Goal: Task Accomplishment & Management: Manage account settings

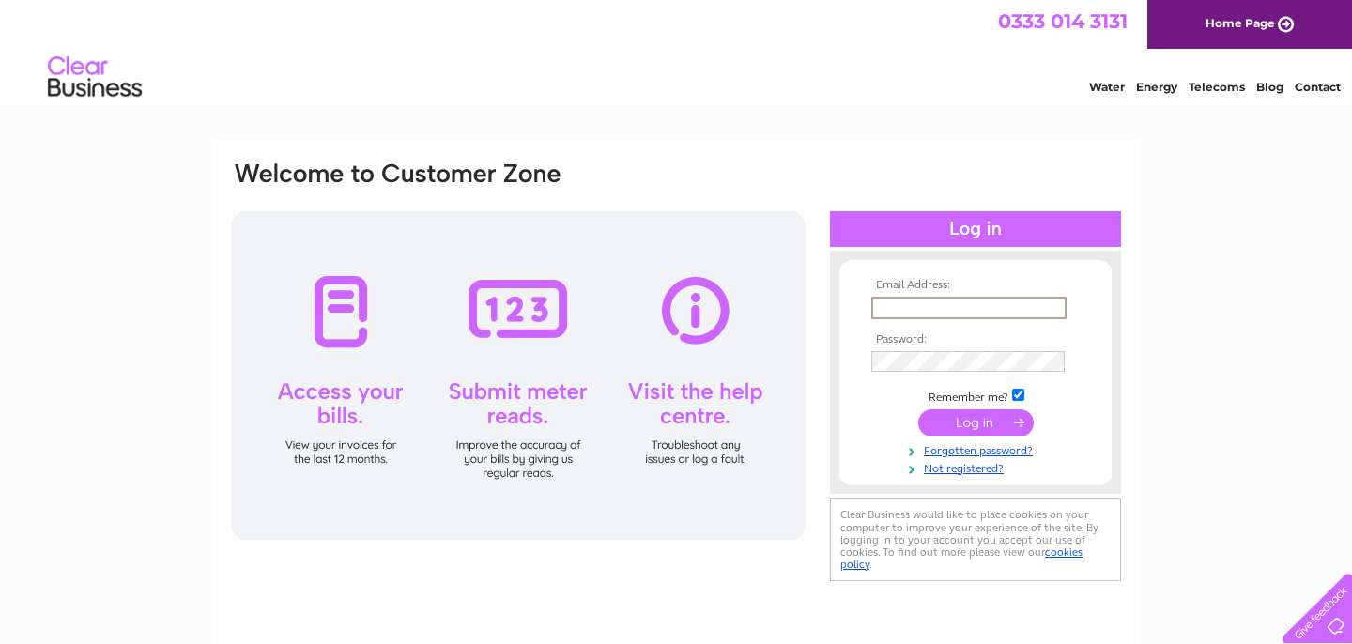
click at [966, 307] on input "text" at bounding box center [969, 308] width 195 height 23
type input "[EMAIL_ADDRESS][DOMAIN_NAME]"
click at [919, 409] on input "submit" at bounding box center [977, 422] width 116 height 26
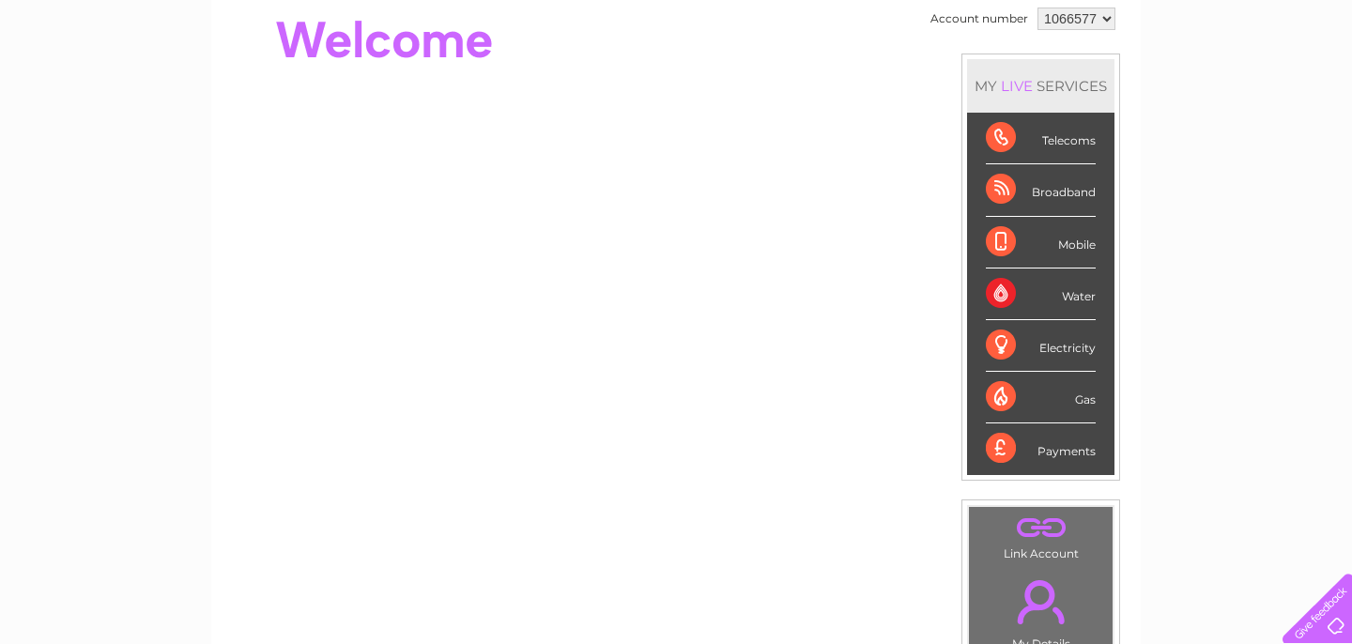
scroll to position [201, 0]
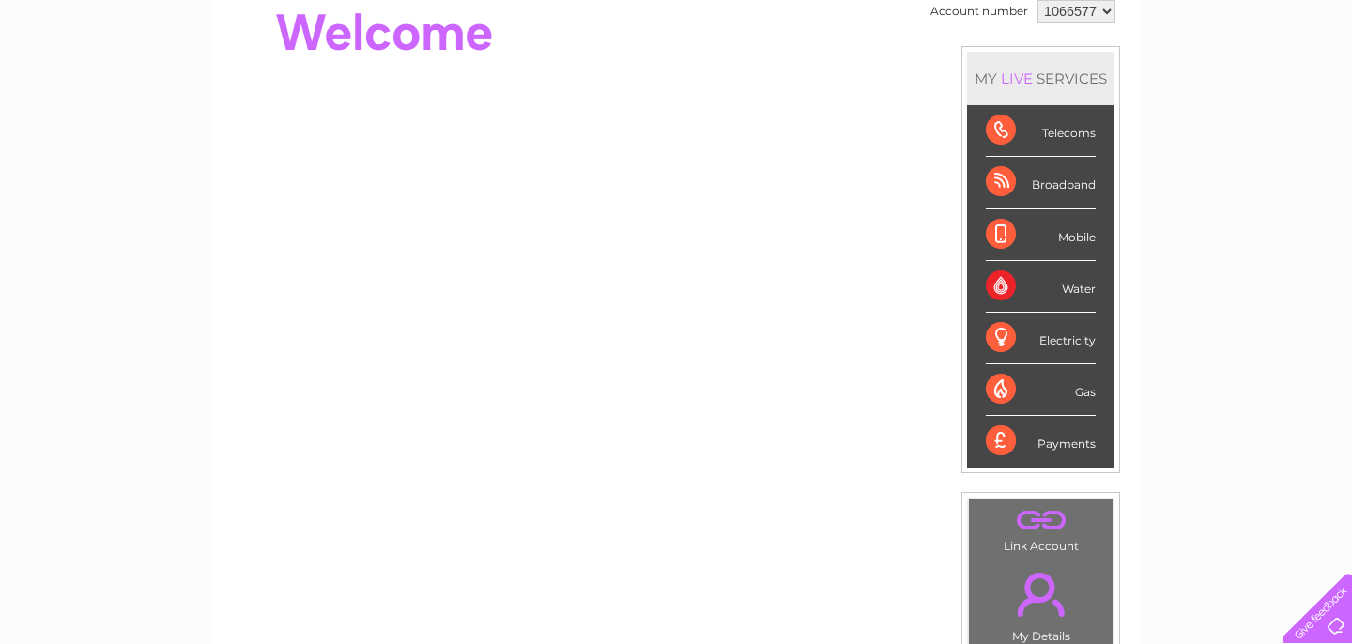
click at [1054, 188] on div "Broadband" at bounding box center [1041, 183] width 110 height 52
click at [996, 187] on div "Broadband" at bounding box center [1041, 183] width 110 height 52
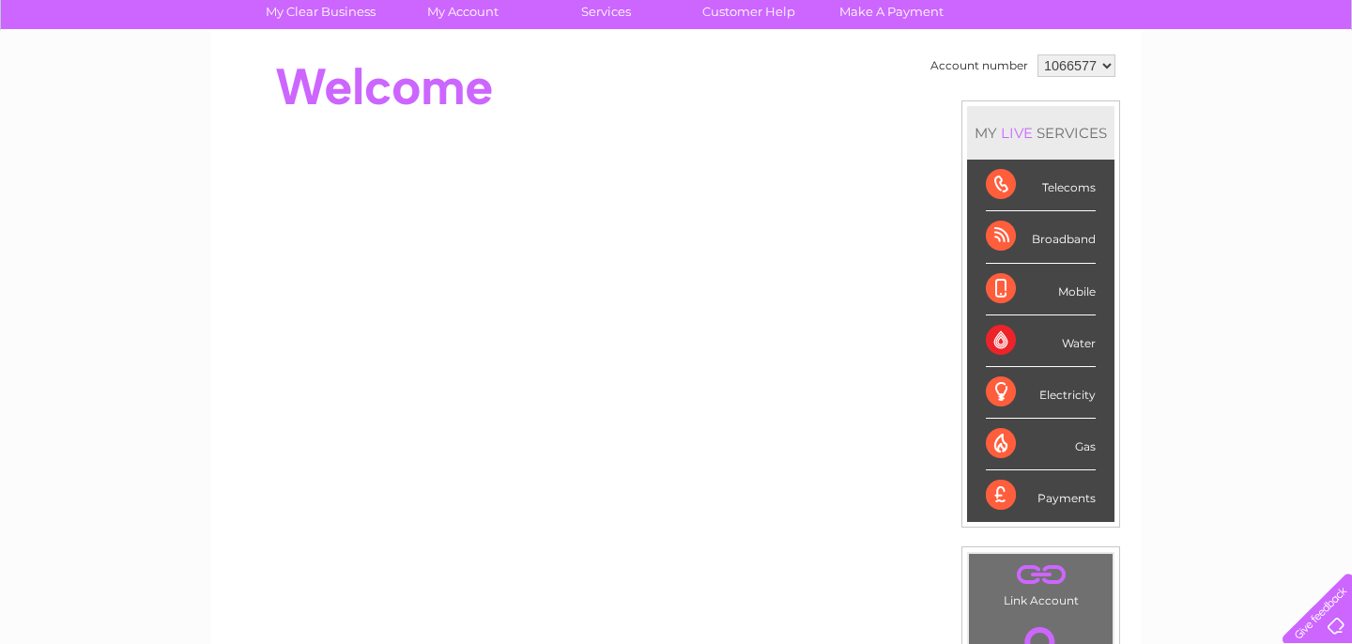
scroll to position [0, 0]
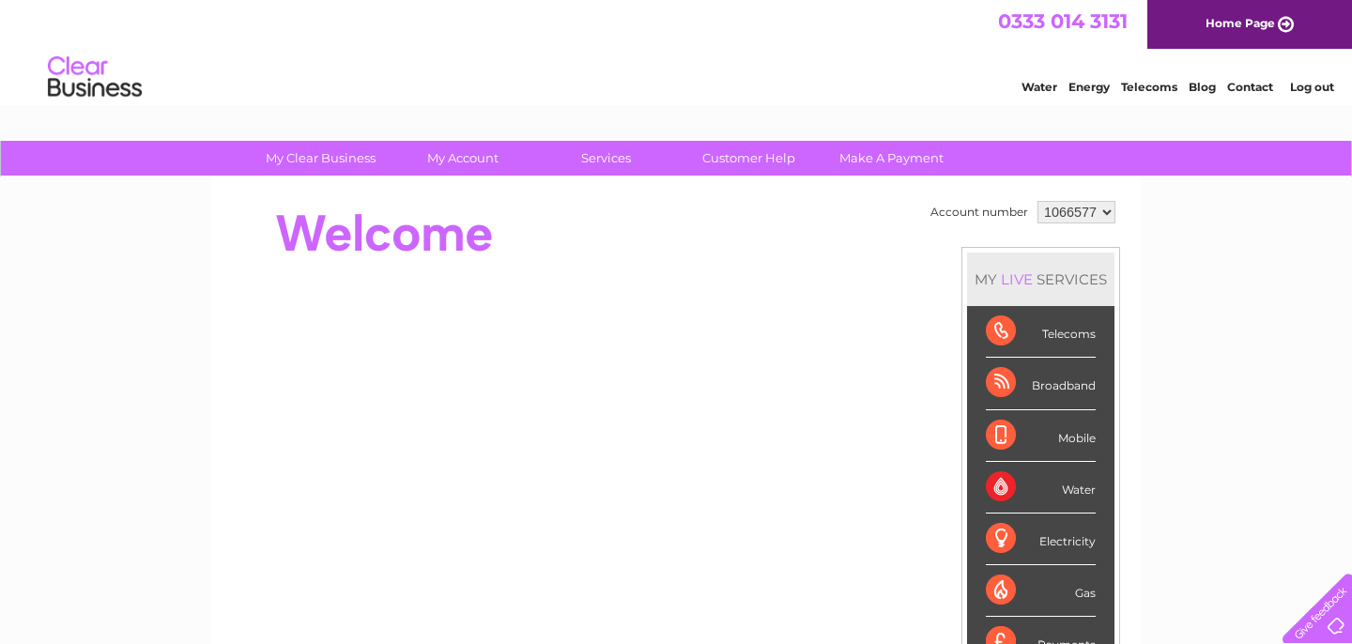
click at [659, 266] on div at bounding box center [571, 233] width 684 height 75
click at [662, 259] on div at bounding box center [571, 233] width 684 height 75
